Goal: Communication & Community: Answer question/provide support

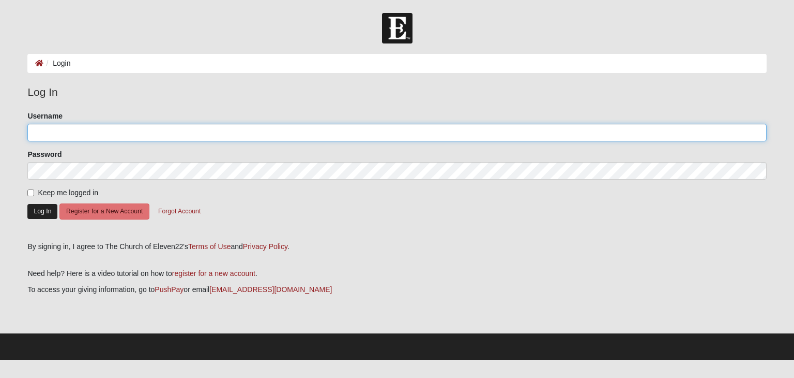
type input "AmandaJames626"
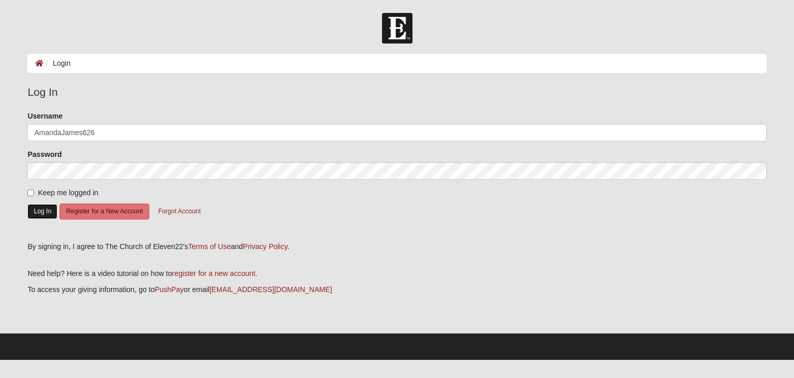
click at [37, 204] on button "Log In" at bounding box center [42, 211] width 30 height 15
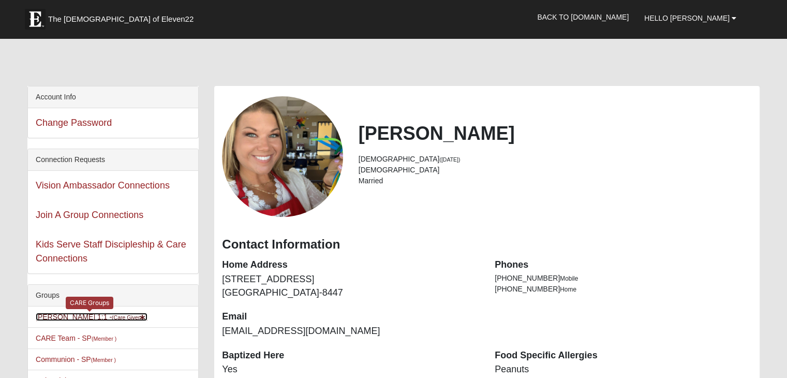
click at [124, 317] on small "(Care Giver )" at bounding box center [130, 317] width 36 height 6
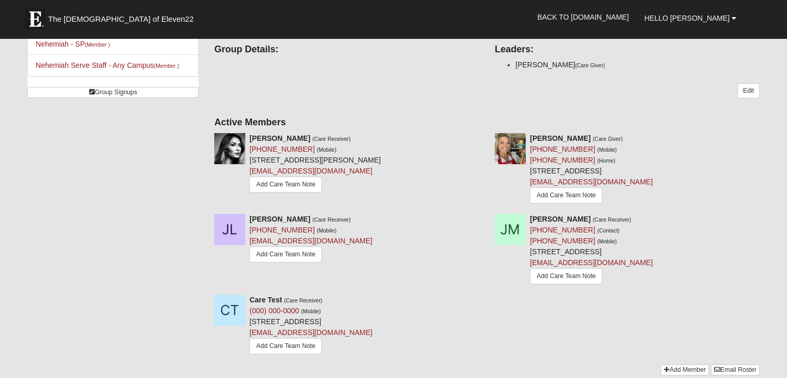
scroll to position [98, 0]
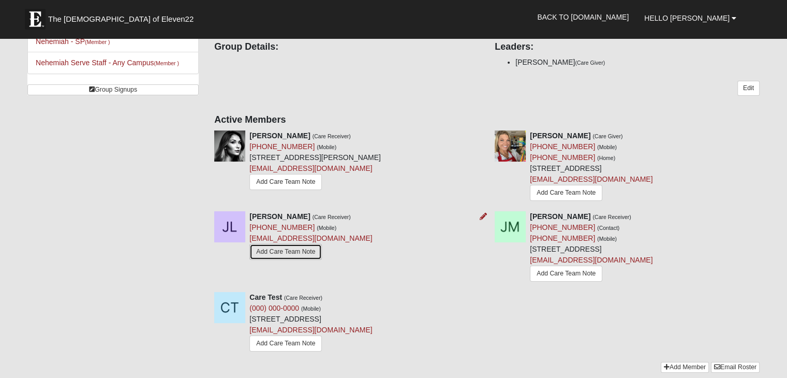
click at [279, 252] on link "Add Care Team Note" at bounding box center [285, 252] width 72 height 16
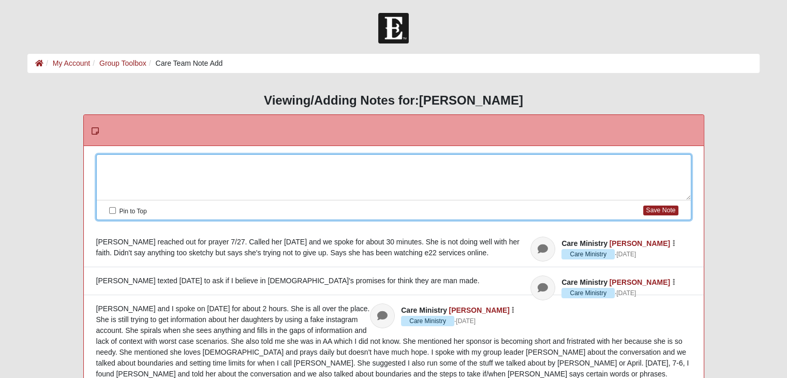
click at [194, 155] on div at bounding box center [394, 178] width 594 height 46
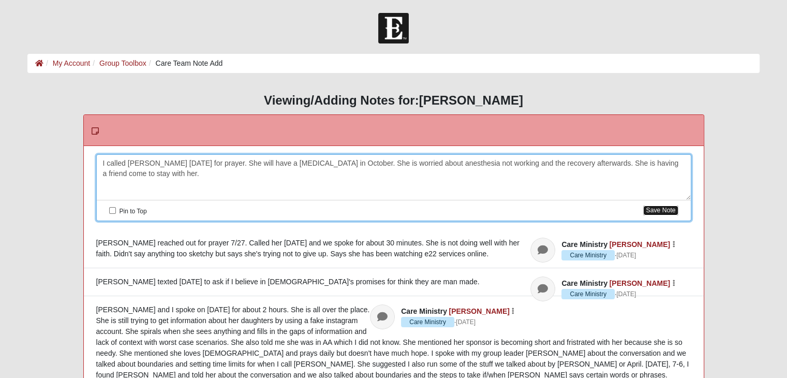
click at [652, 212] on button "Save Note" at bounding box center [660, 210] width 35 height 10
